Goal: Navigation & Orientation: Find specific page/section

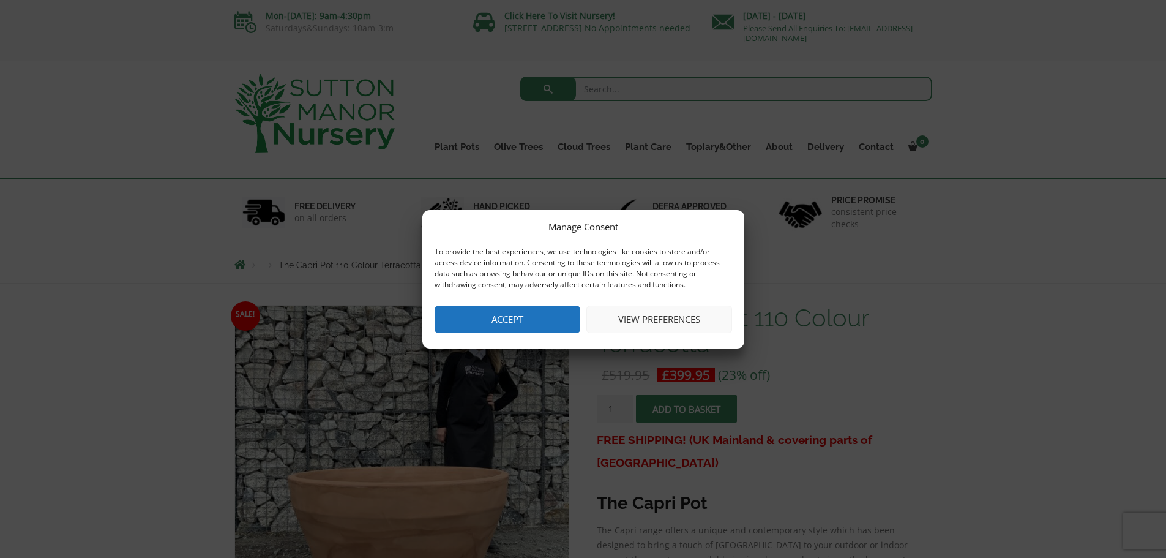
click at [503, 320] on button "Accept" at bounding box center [508, 319] width 146 height 28
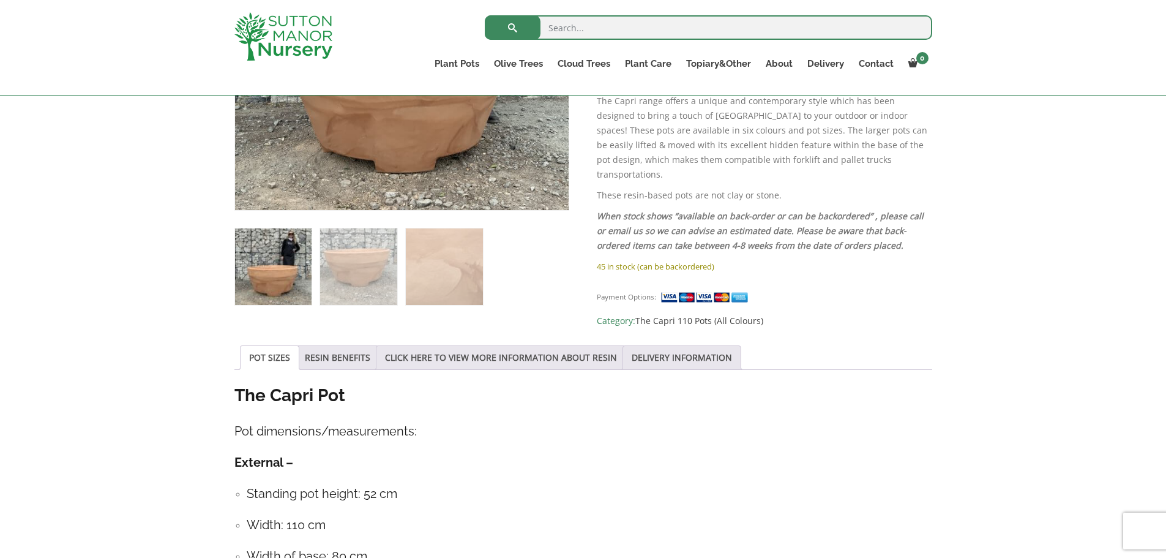
scroll to position [428, 0]
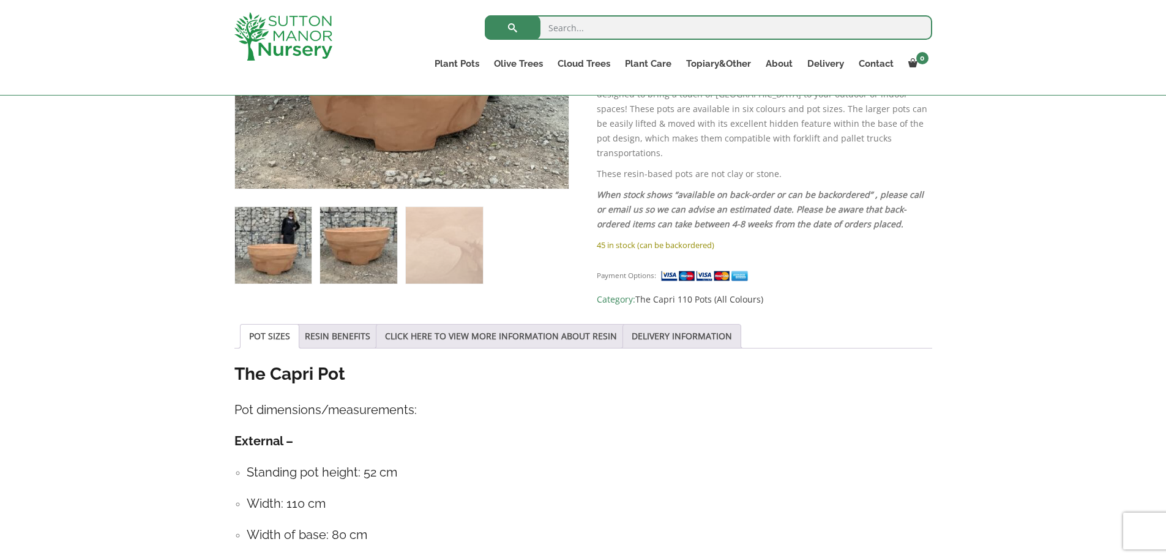
click at [332, 250] on img at bounding box center [358, 245] width 77 height 77
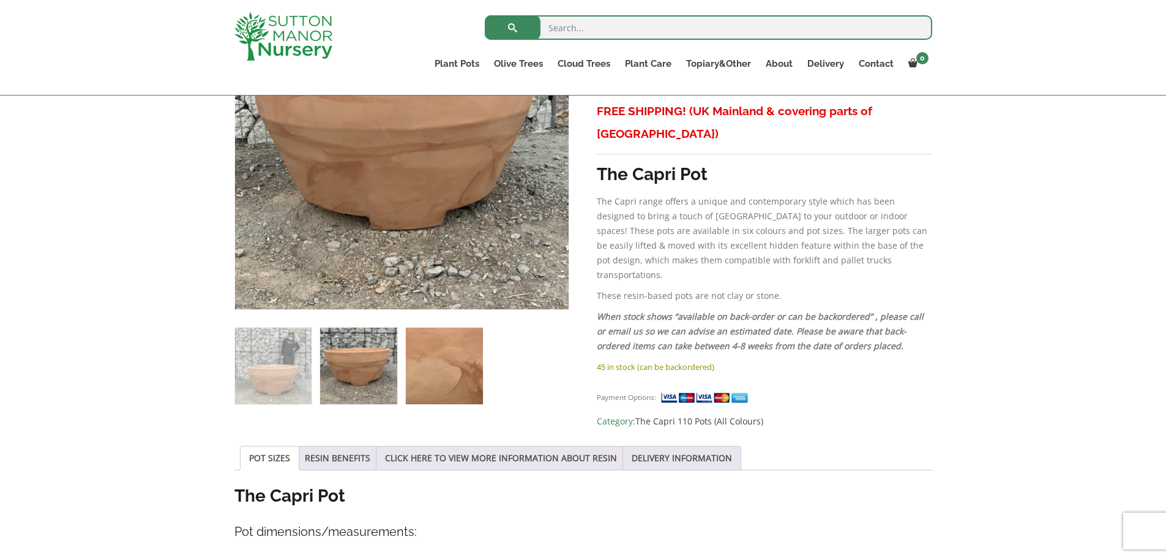
scroll to position [306, 0]
click at [455, 355] on img at bounding box center [444, 366] width 77 height 77
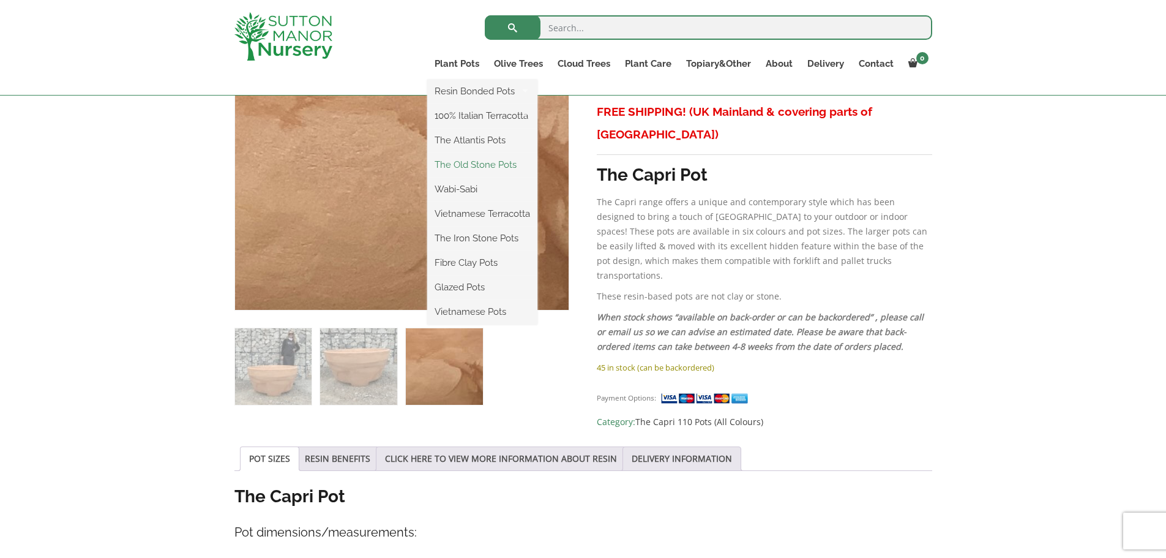
click at [464, 165] on link "The Old Stone Pots" at bounding box center [482, 164] width 110 height 18
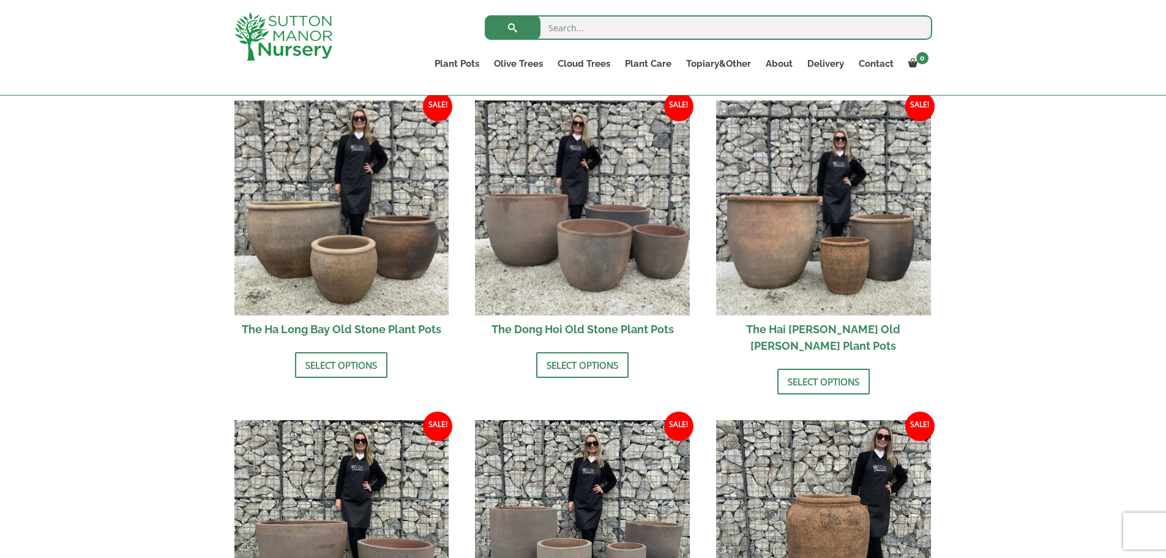
scroll to position [367, 0]
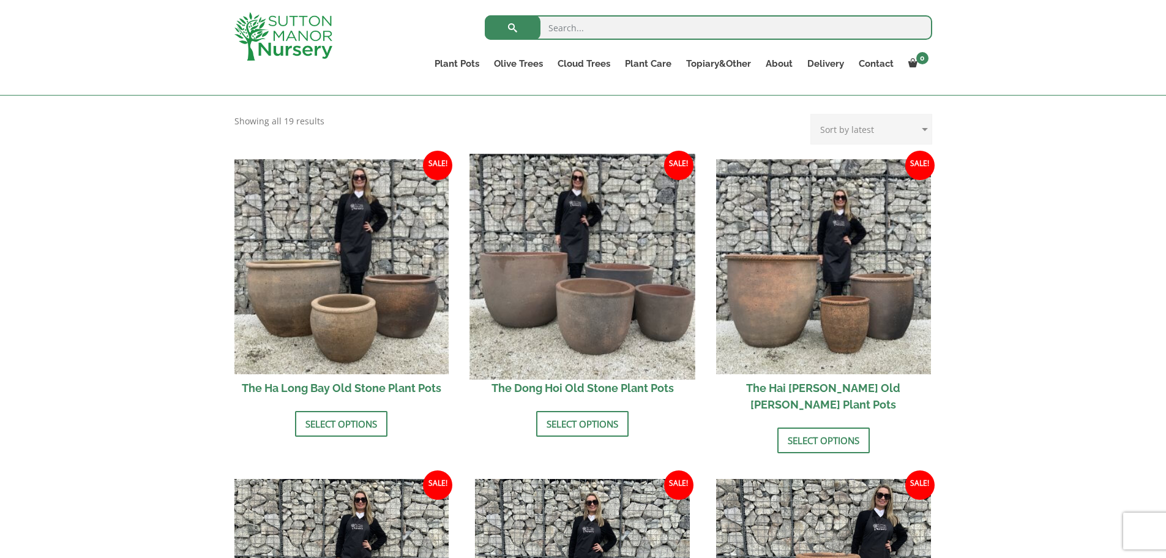
click at [572, 267] on img at bounding box center [582, 266] width 225 height 225
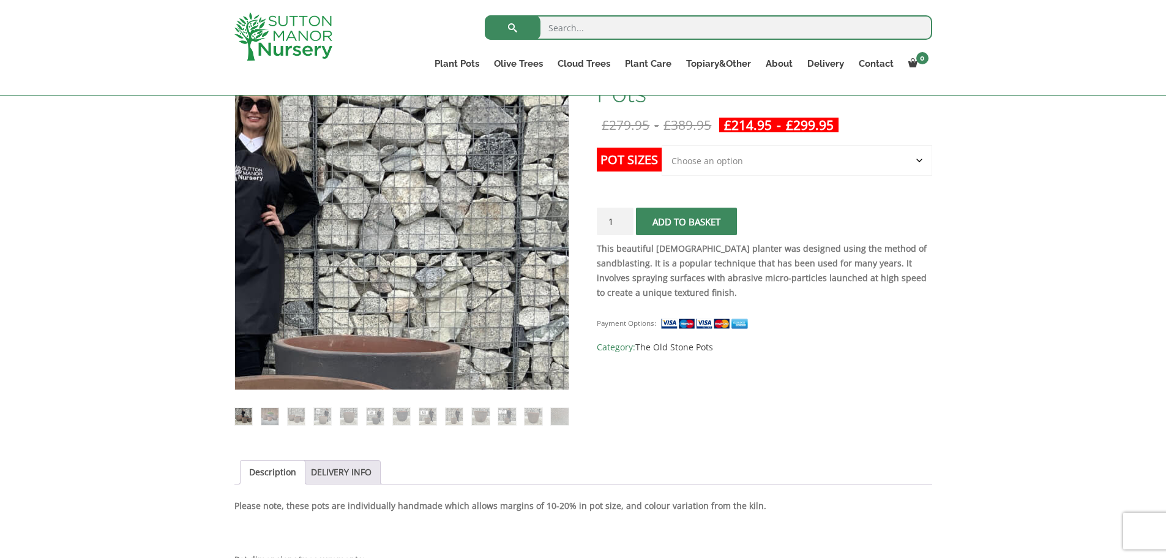
scroll to position [245, 0]
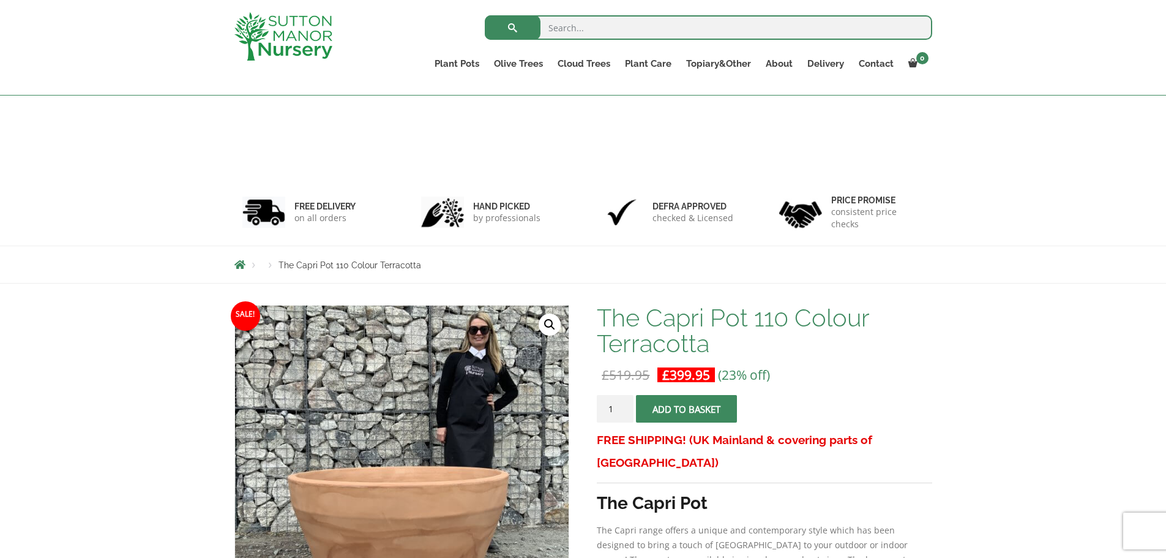
scroll to position [328, 0]
